Goal: Transaction & Acquisition: Book appointment/travel/reservation

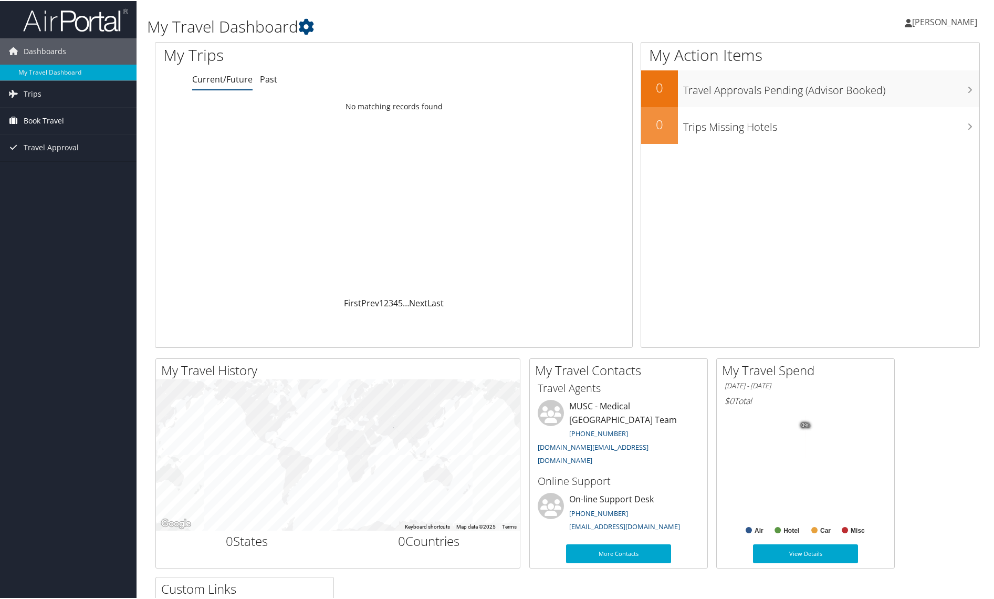
click at [39, 116] on span "Book Travel" at bounding box center [44, 120] width 40 height 26
click at [56, 174] on link "Book/Manage Online Trips" at bounding box center [68, 172] width 137 height 16
